Goal: Information Seeking & Learning: Learn about a topic

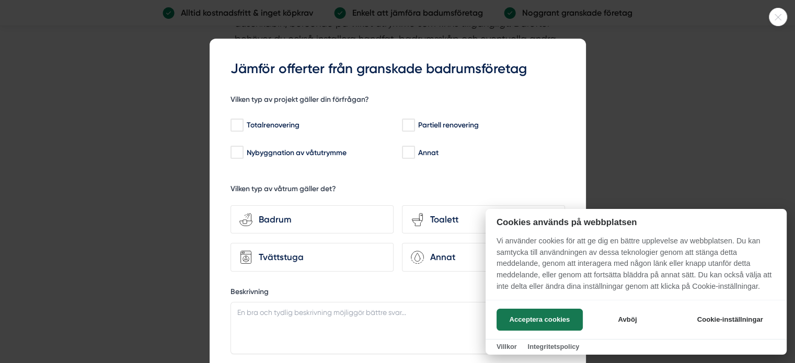
scroll to position [1925, 0]
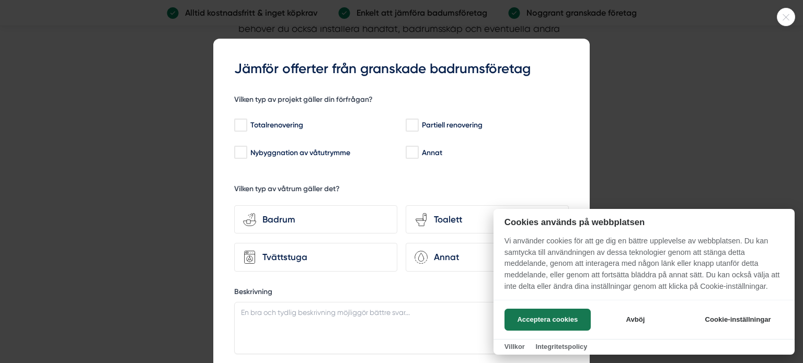
click at [789, 14] on icon at bounding box center [786, 17] width 17 height 6
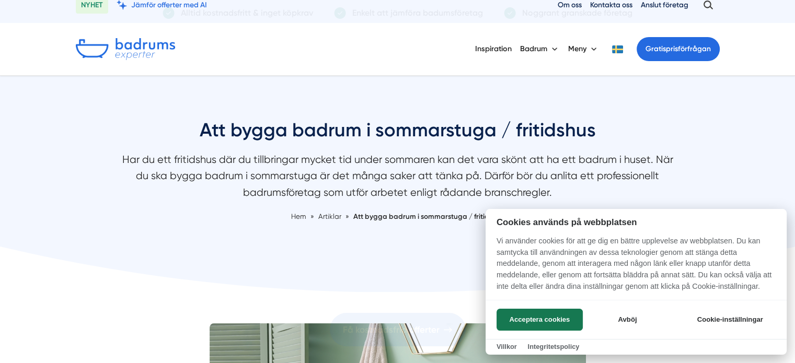
scroll to position [0, 0]
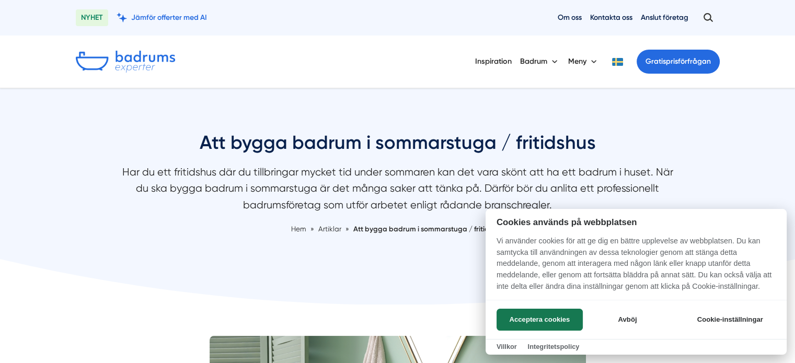
click at [537, 59] on div at bounding box center [397, 181] width 795 height 363
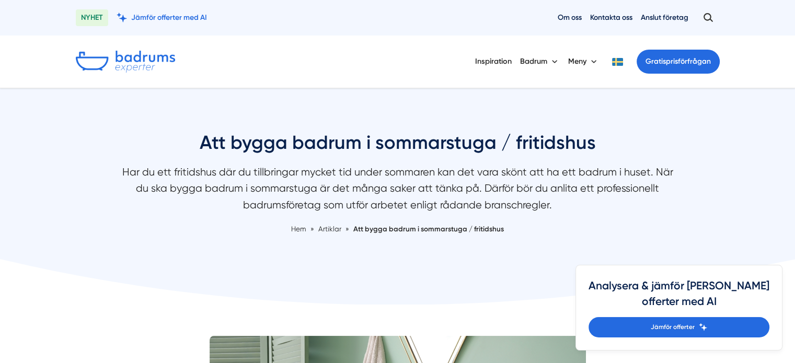
click at [537, 59] on button "Badrum" at bounding box center [540, 61] width 40 height 27
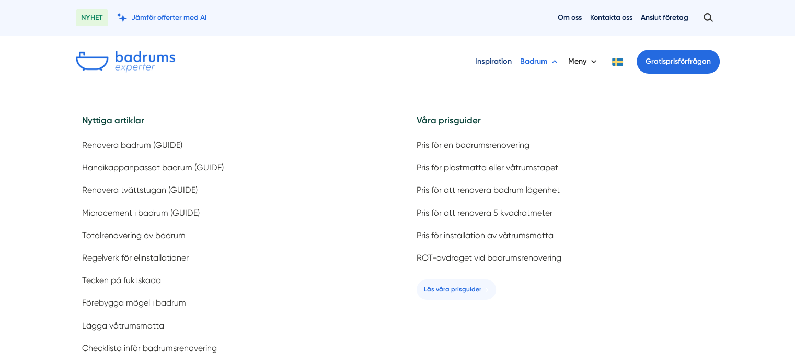
click at [496, 58] on link "Inspiration" at bounding box center [493, 61] width 37 height 27
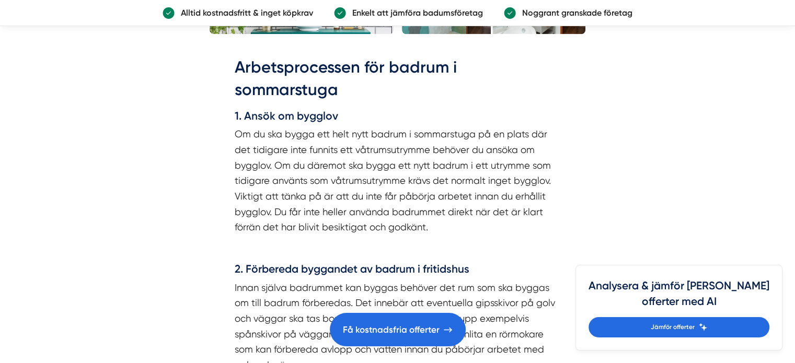
scroll to position [1155, 0]
